Goal: Information Seeking & Learning: Learn about a topic

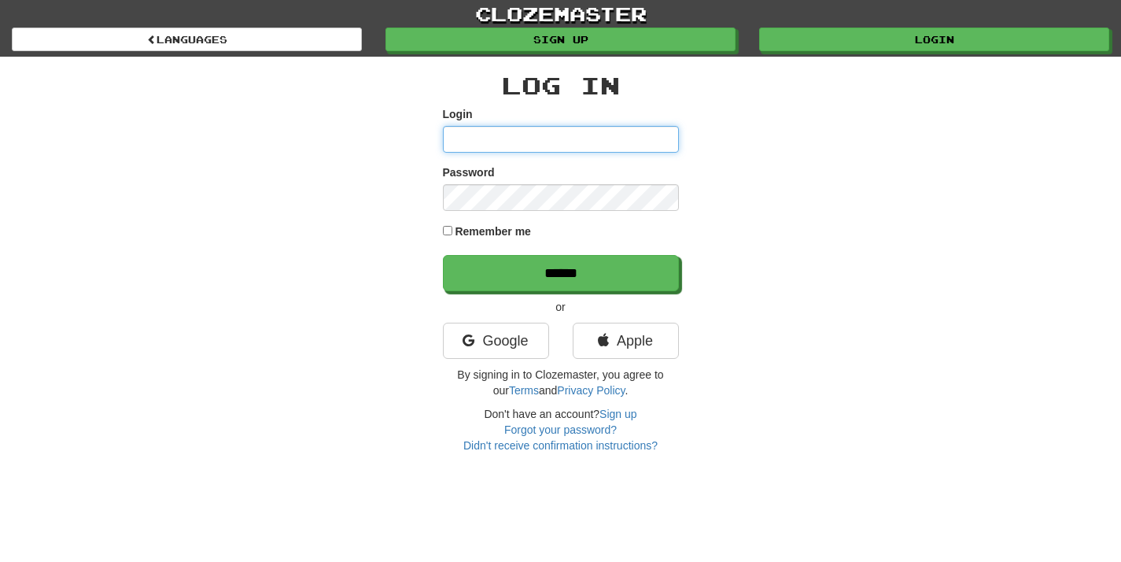
type input "**********"
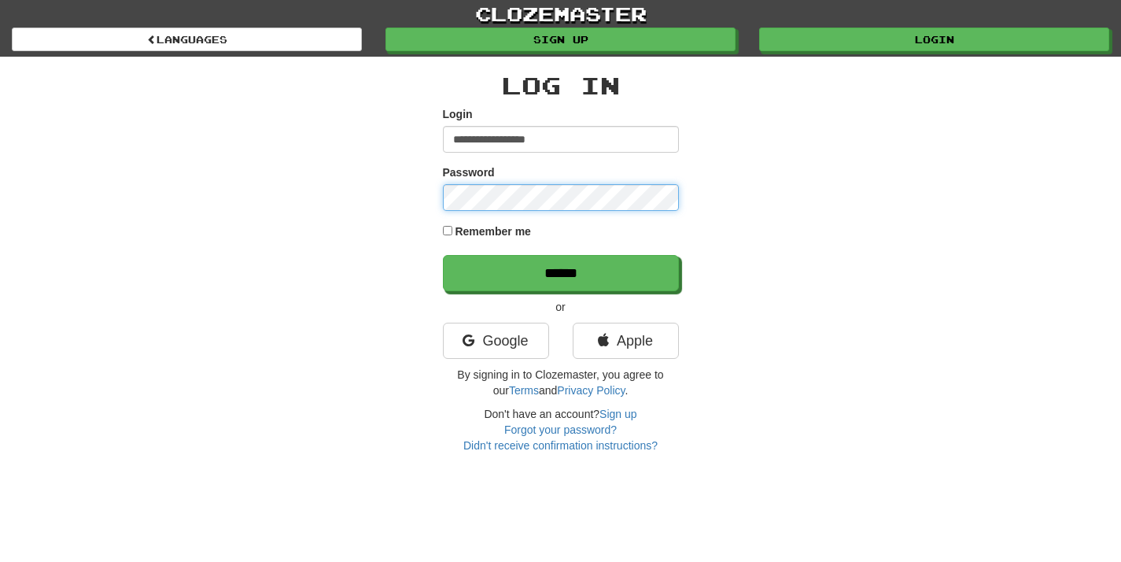
click at [560, 272] on input "******" at bounding box center [561, 273] width 236 height 36
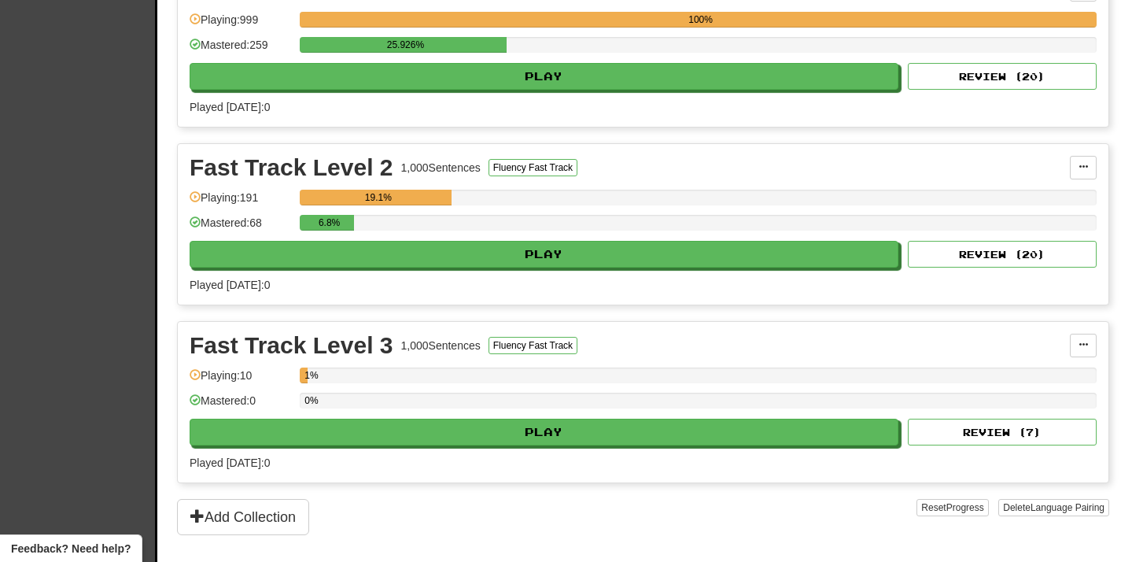
scroll to position [423, 0]
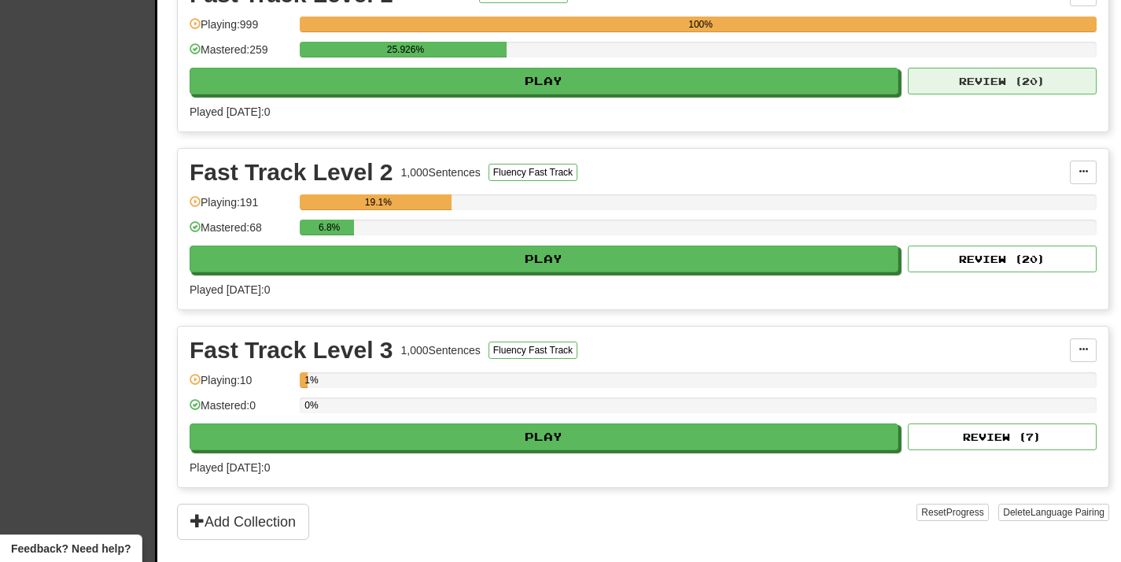
click at [965, 79] on button "Review ( 20 )" at bounding box center [1002, 81] width 189 height 27
select select "**"
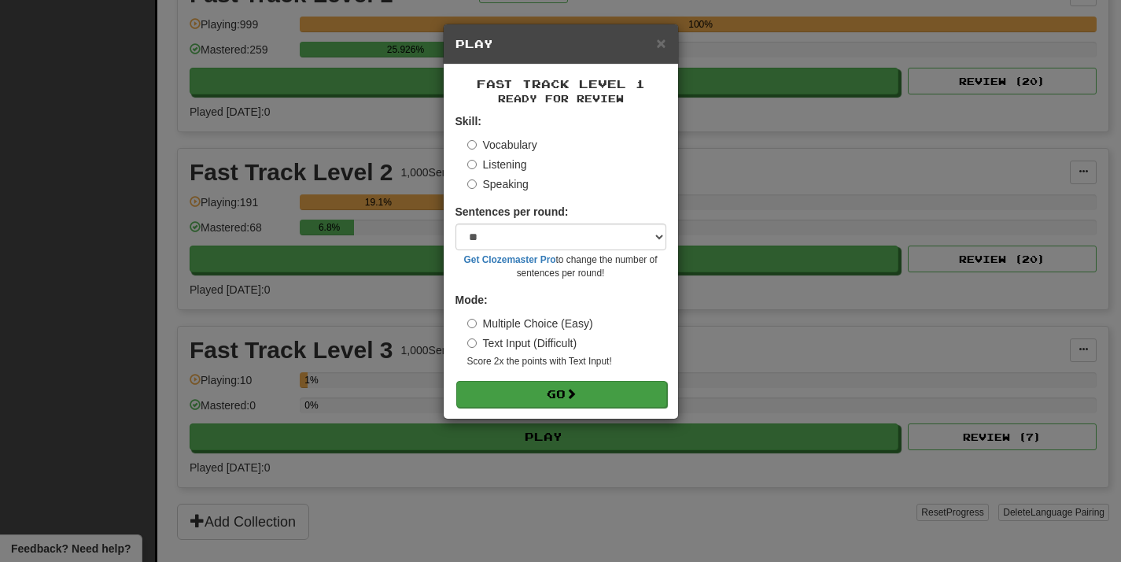
click at [556, 389] on button "Go" at bounding box center [561, 394] width 211 height 27
click at [554, 394] on button "Go" at bounding box center [561, 394] width 211 height 27
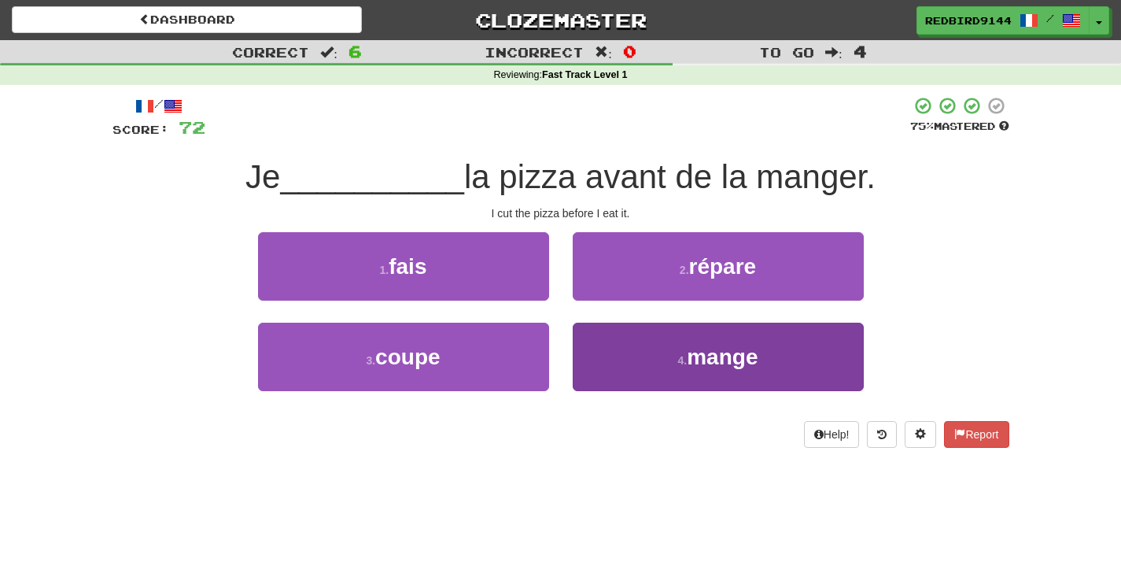
click at [663, 348] on button "4 . mange" at bounding box center [718, 356] width 291 height 68
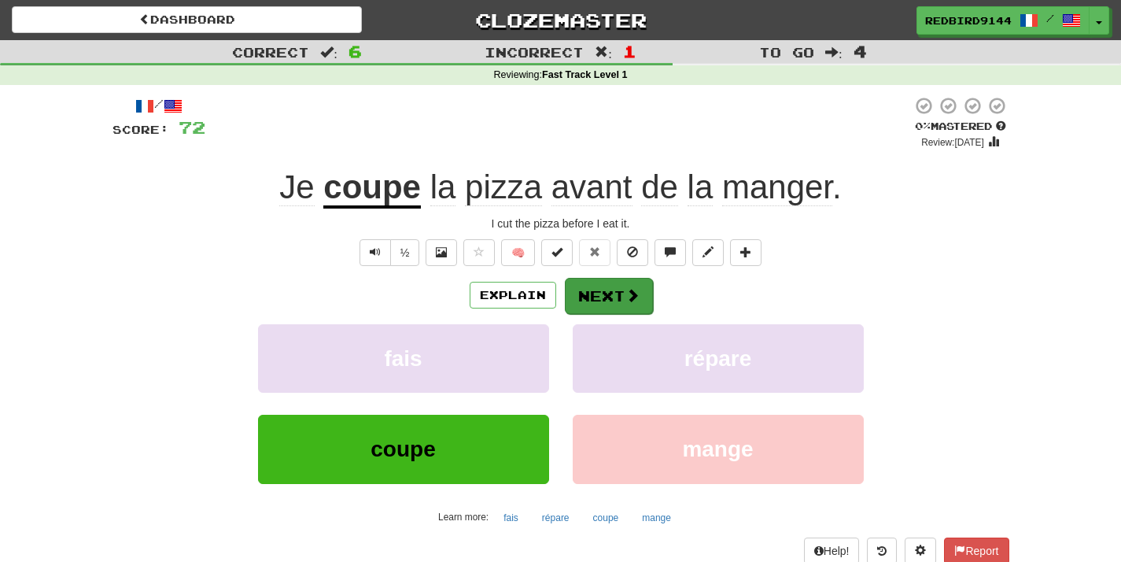
click at [602, 300] on button "Next" at bounding box center [609, 296] width 88 height 36
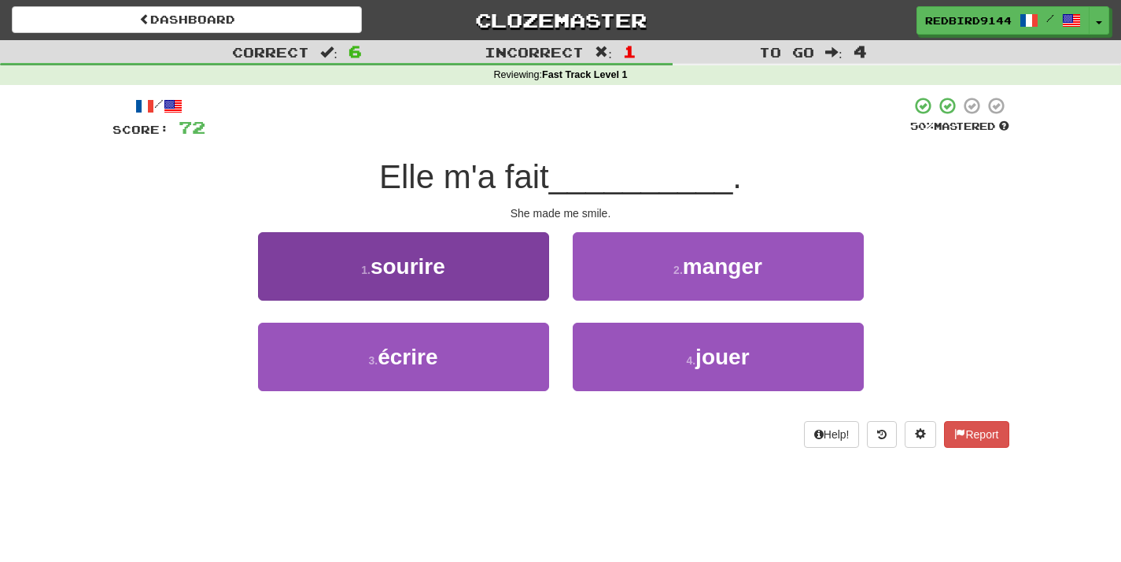
click at [465, 271] on button "1 . sourire" at bounding box center [403, 266] width 291 height 68
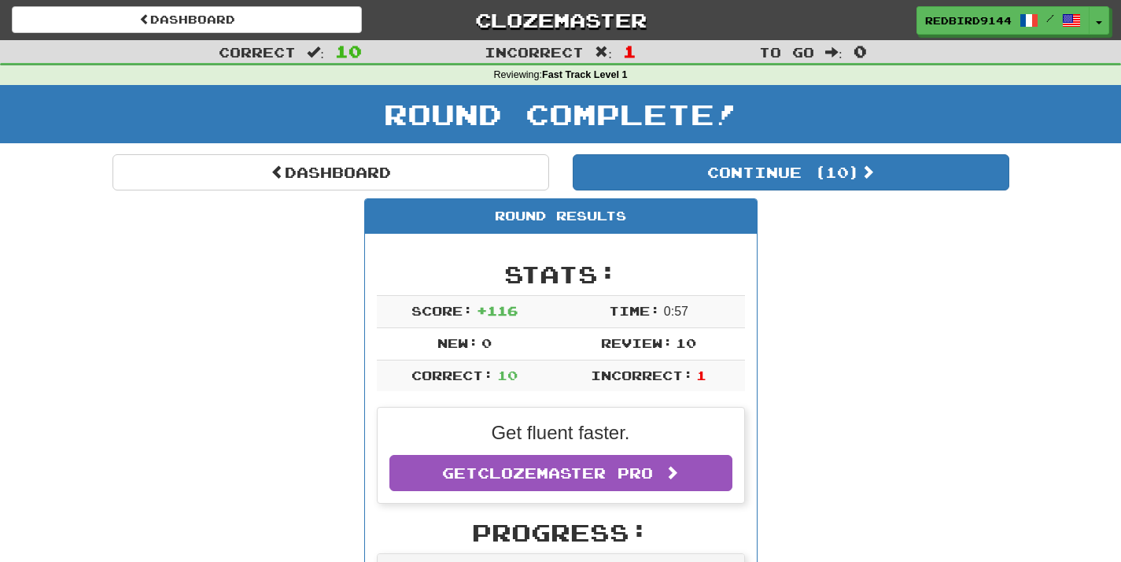
click at [465, 271] on h2 "Stats:" at bounding box center [561, 274] width 368 height 26
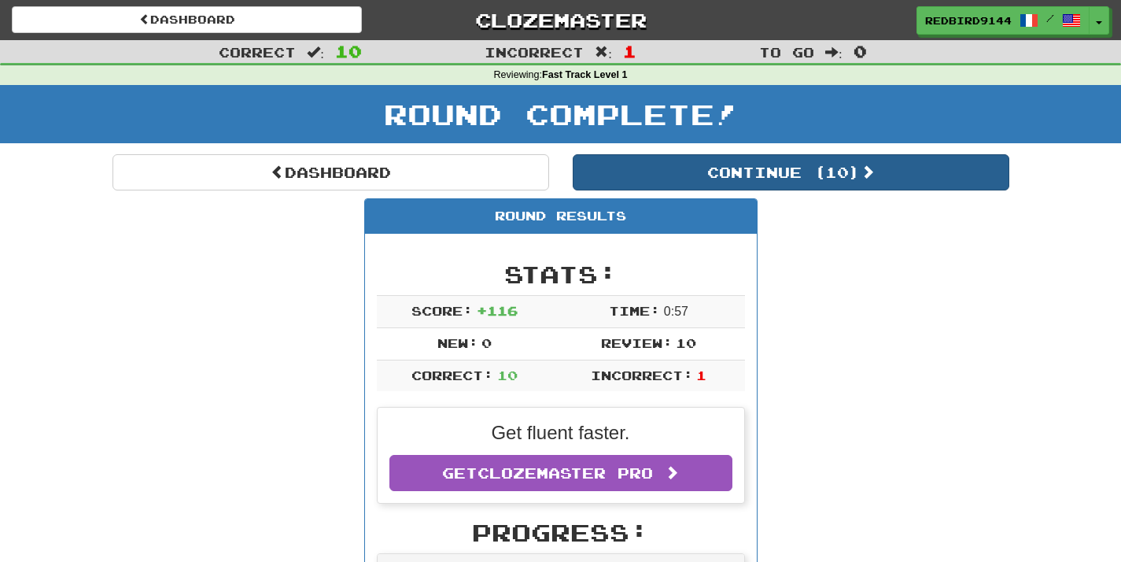
click at [738, 184] on button "Continue ( 10 )" at bounding box center [791, 172] width 436 height 36
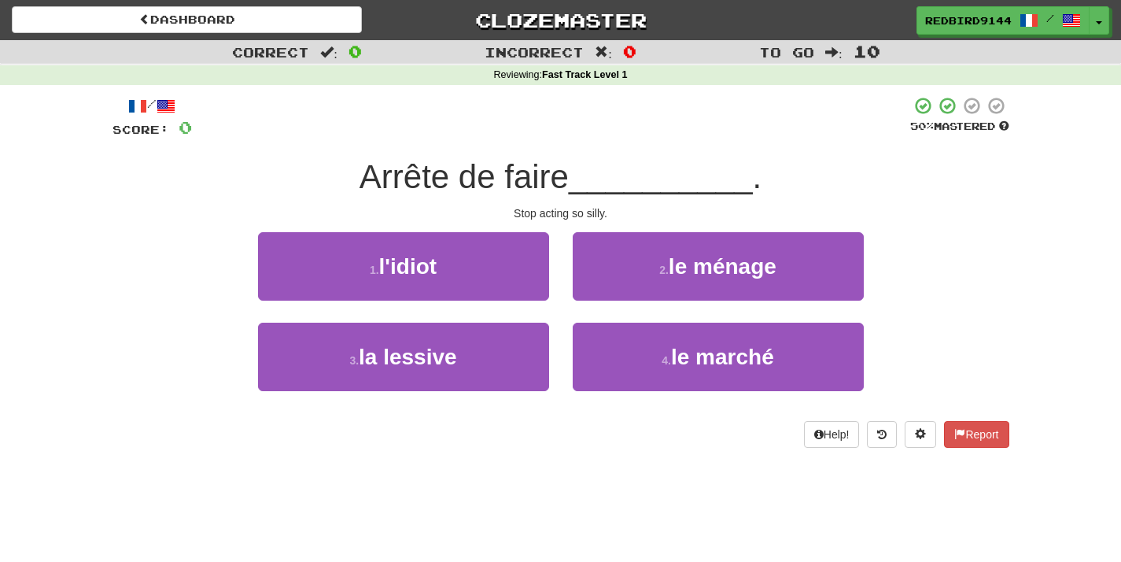
click at [499, 192] on span "Arrête de faire" at bounding box center [463, 176] width 209 height 37
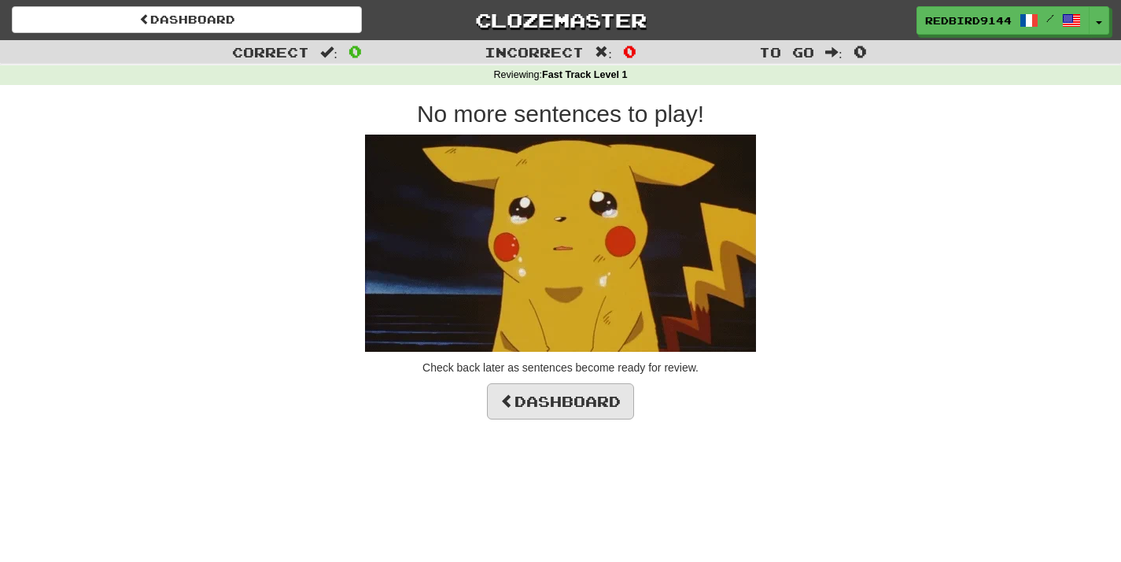
click at [562, 405] on link "Dashboard" at bounding box center [560, 401] width 147 height 36
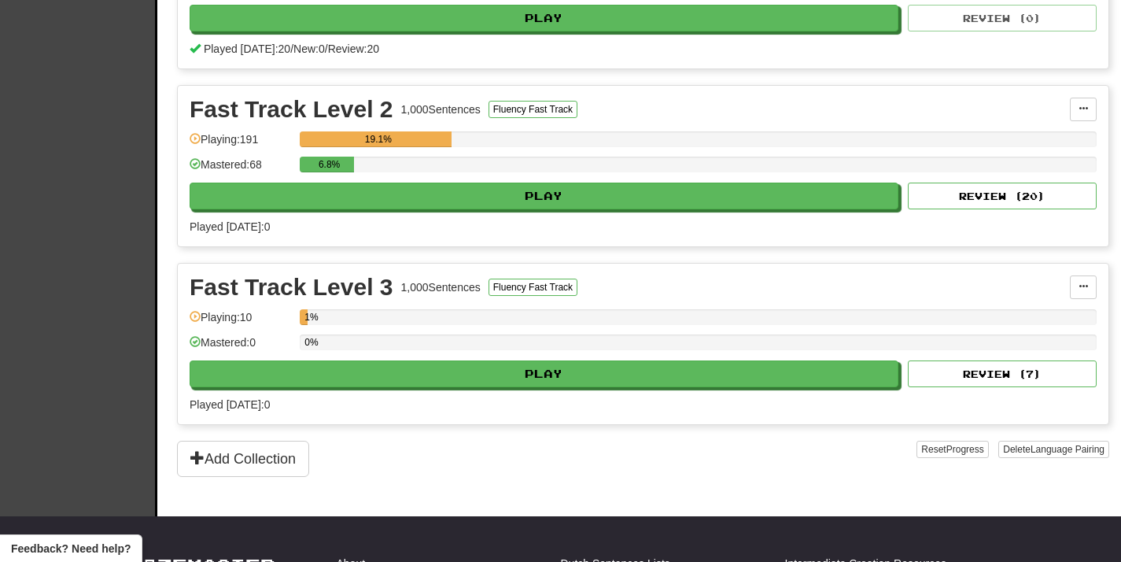
scroll to position [488, 0]
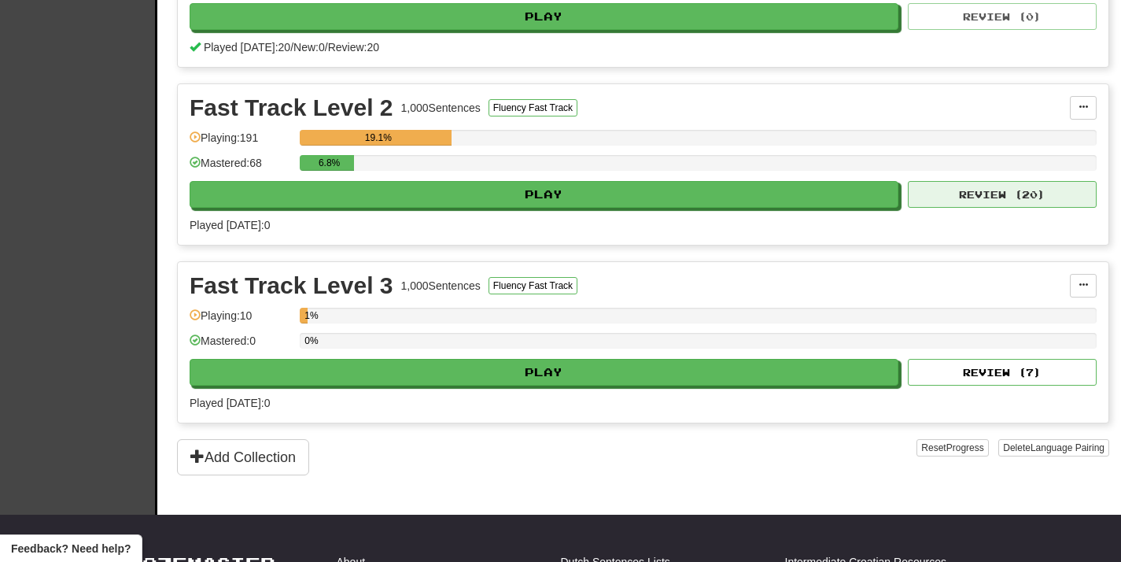
click at [993, 191] on button "Review ( 20 )" at bounding box center [1002, 194] width 189 height 27
select select "**"
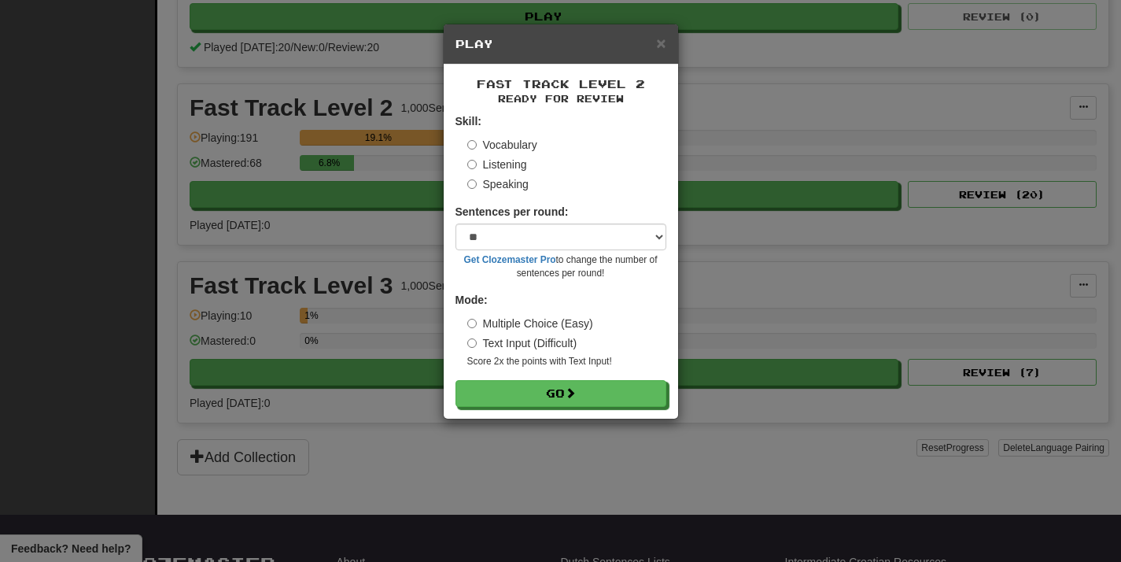
click at [584, 404] on div "Fast Track Level 2 Ready for Review Skill: Vocabulary Listening Speaking Senten…" at bounding box center [561, 241] width 234 height 354
click at [559, 396] on button "Go" at bounding box center [561, 394] width 211 height 27
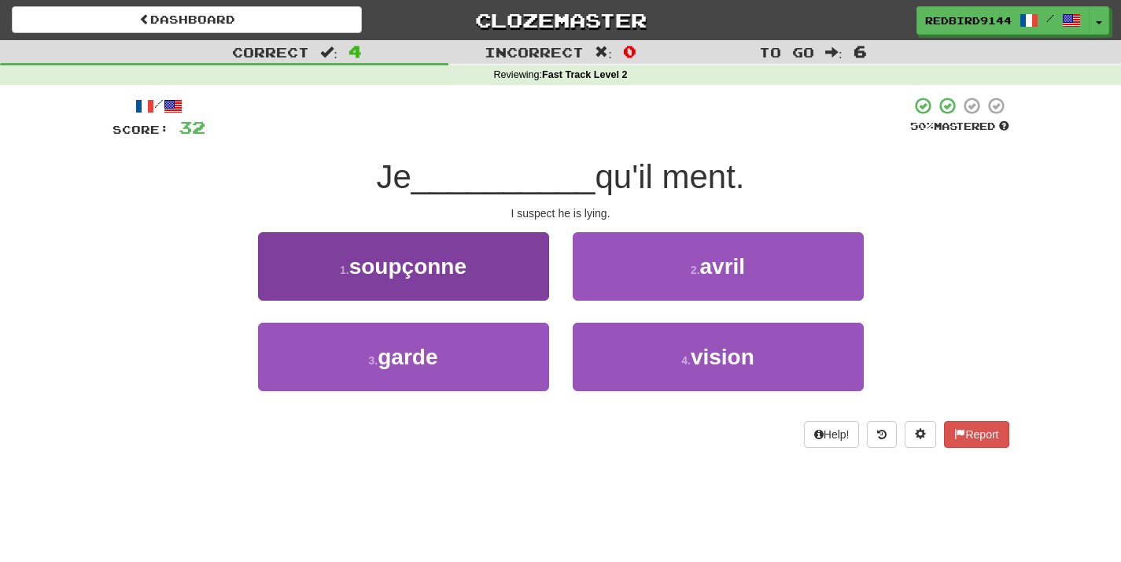
click at [459, 267] on span "soupçonne" at bounding box center [407, 266] width 117 height 24
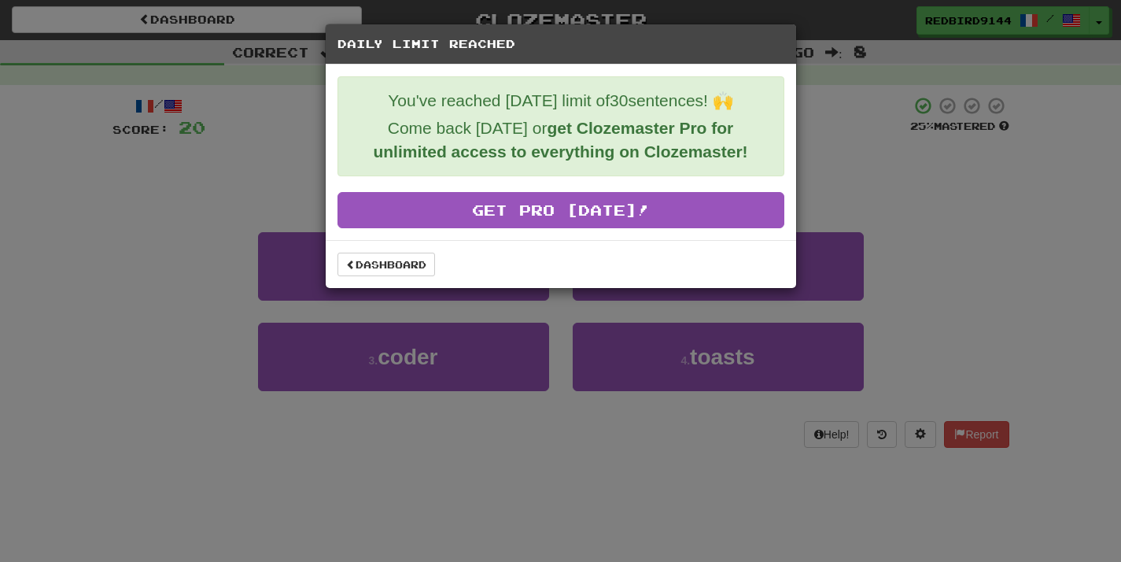
click at [658, 440] on div "Daily Limit Reached You've reached today's limit of 30 sentences! 🙌 Come back t…" at bounding box center [560, 281] width 1121 height 562
click at [394, 266] on link "Dashboard" at bounding box center [386, 264] width 98 height 24
